Goal: Task Accomplishment & Management: Use online tool/utility

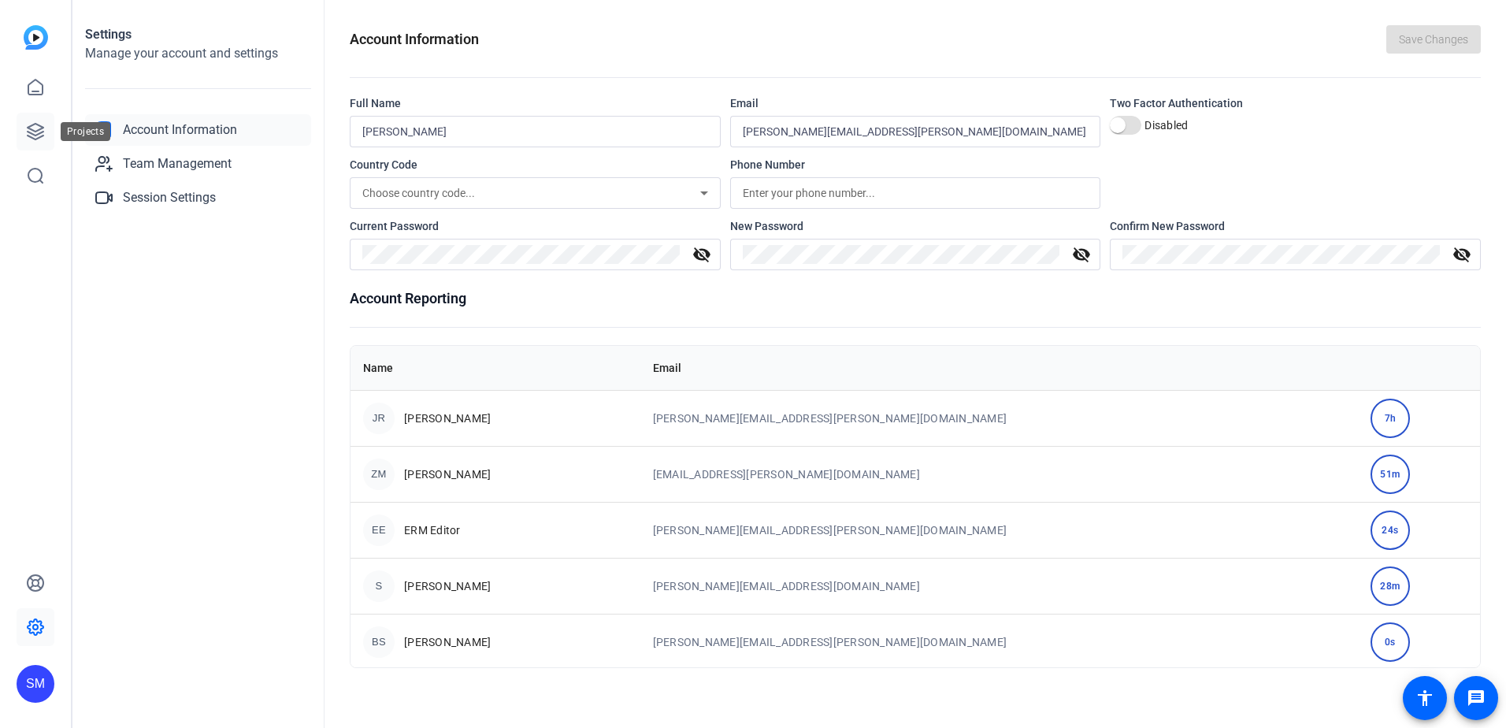
click at [28, 132] on icon at bounding box center [36, 132] width 16 height 16
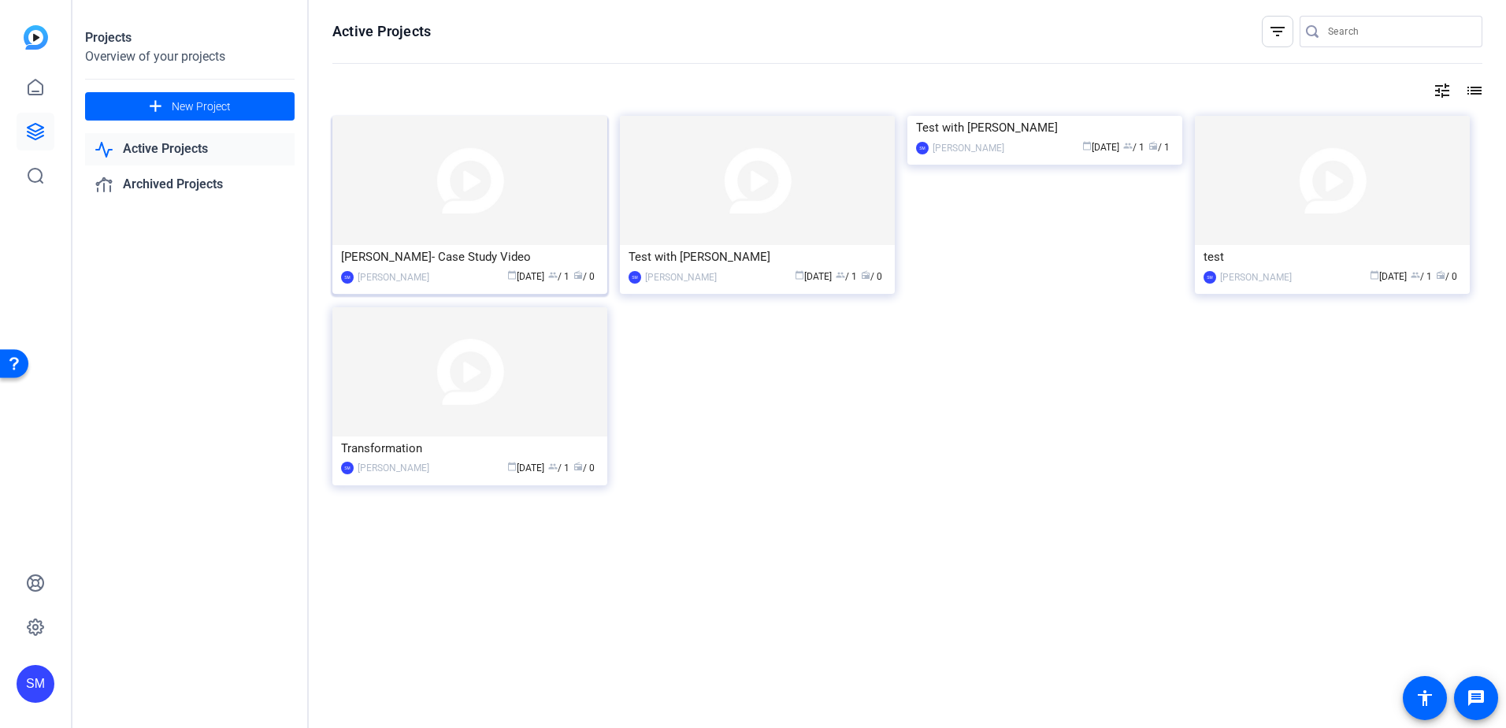
click at [449, 217] on img at bounding box center [469, 180] width 275 height 129
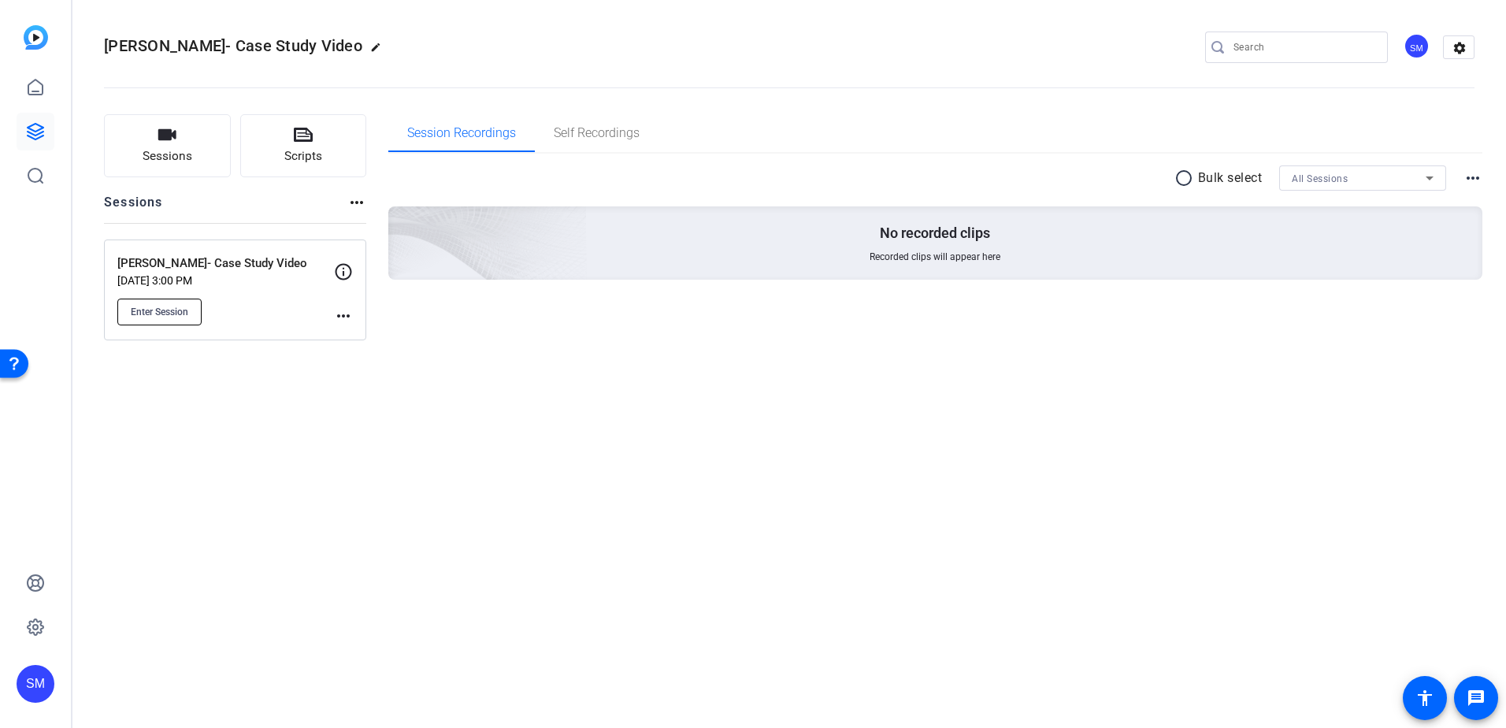
click at [175, 309] on span "Enter Session" at bounding box center [159, 312] width 57 height 13
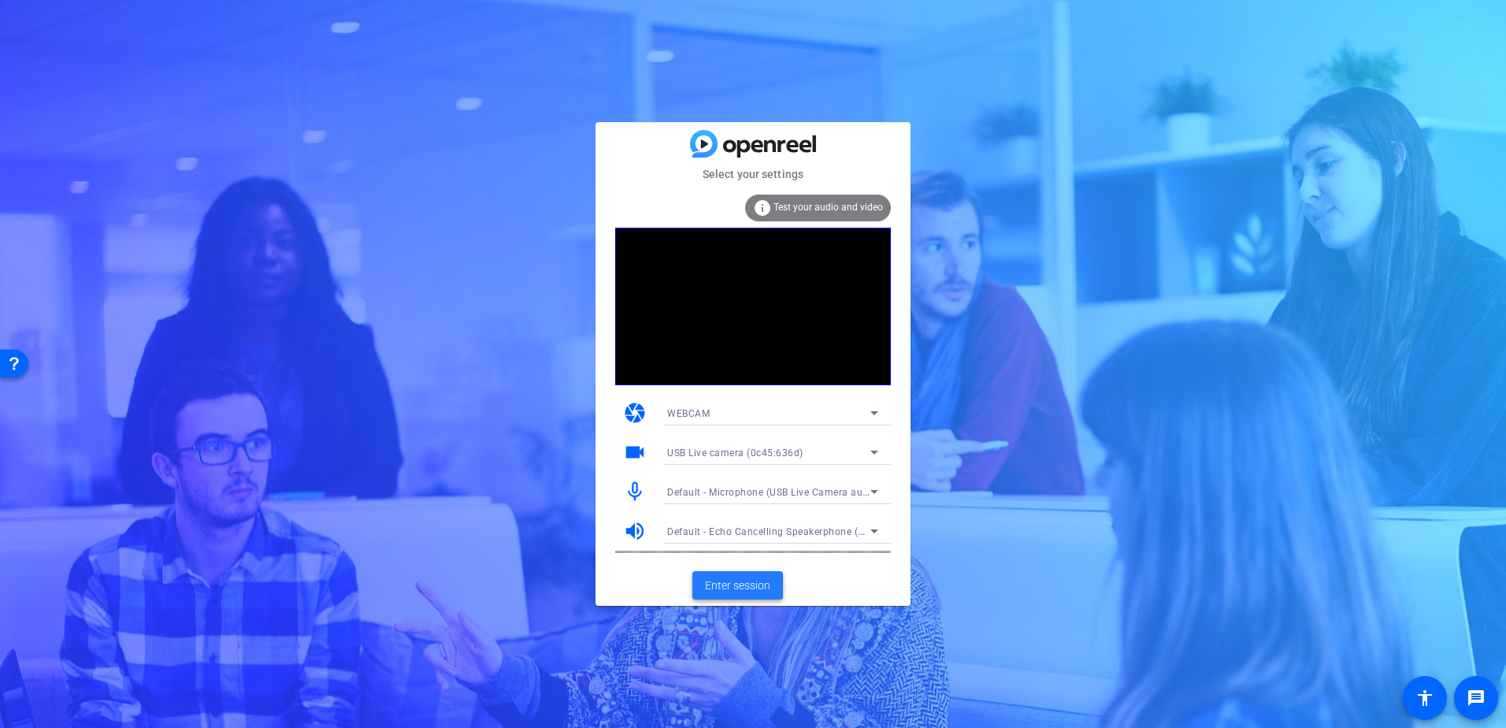
click at [751, 592] on span "Enter session" at bounding box center [737, 585] width 65 height 17
